Goal: Task Accomplishment & Management: Manage account settings

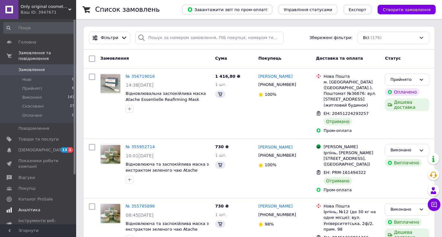
drag, startPoint x: 35, startPoint y: 150, endPoint x: 65, endPoint y: 142, distance: 31.1
click at [35, 150] on span "[DEMOGRAPHIC_DATA]" at bounding box center [41, 150] width 47 height 6
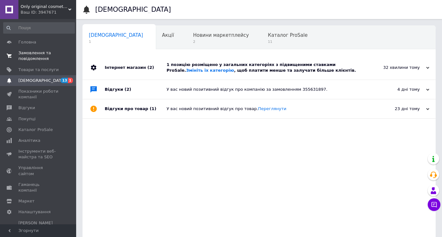
click at [41, 54] on span "Замовлення та повідомлення" at bounding box center [38, 55] width 40 height 11
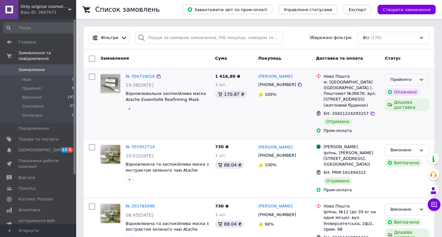
click at [400, 80] on div "Прийнято" at bounding box center [403, 79] width 26 height 7
click at [399, 94] on li "Виконано" at bounding box center [407, 93] width 44 height 12
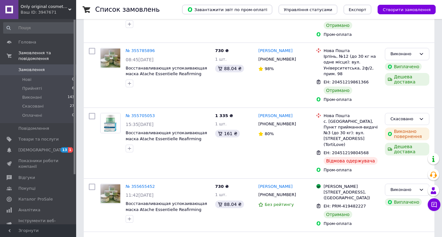
scroll to position [165, 0]
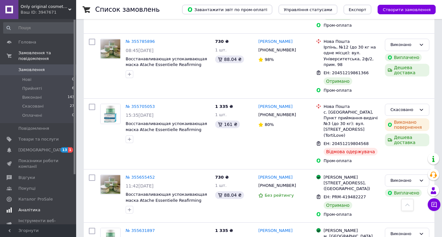
click at [23, 210] on span "Аналітика" at bounding box center [29, 210] width 22 height 6
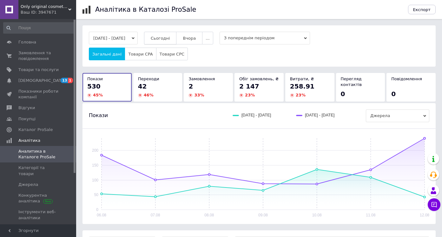
click at [170, 39] on span "Сьогодні" at bounding box center [160, 38] width 19 height 5
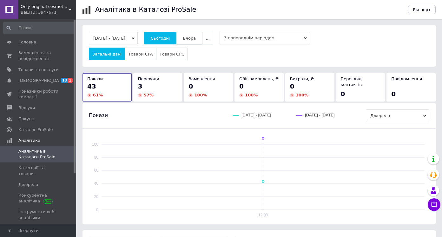
click at [196, 36] on span "Вчора" at bounding box center [189, 38] width 13 height 5
